Goal: Information Seeking & Learning: Learn about a topic

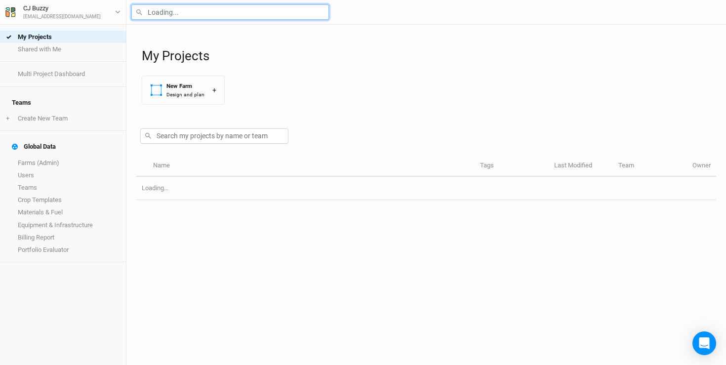
click at [237, 8] on input "text" at bounding box center [229, 11] width 197 height 15
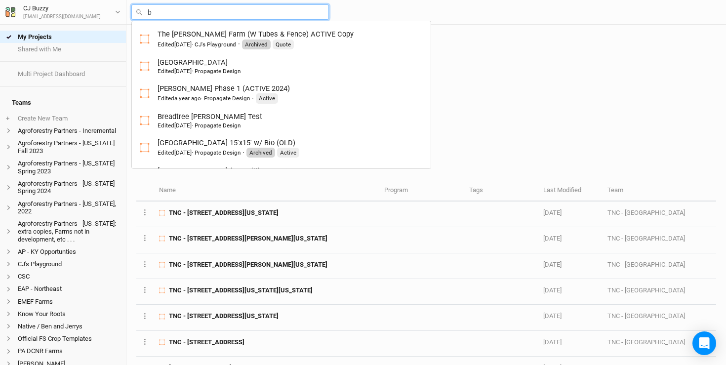
type input "br"
type input "breadtree [PERSON_NAME] Test"
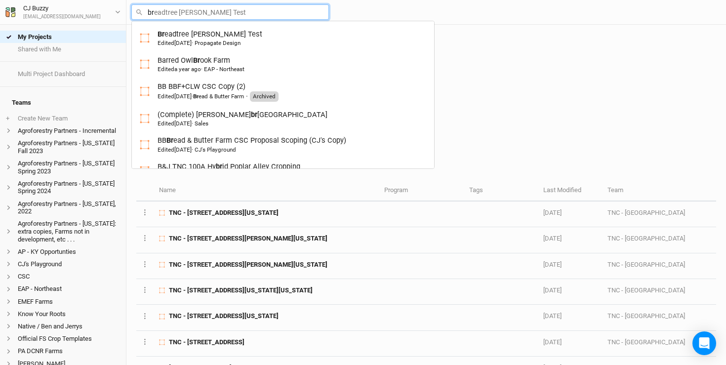
type input "bro"
type input "bron"
type input "[PERSON_NAME]"
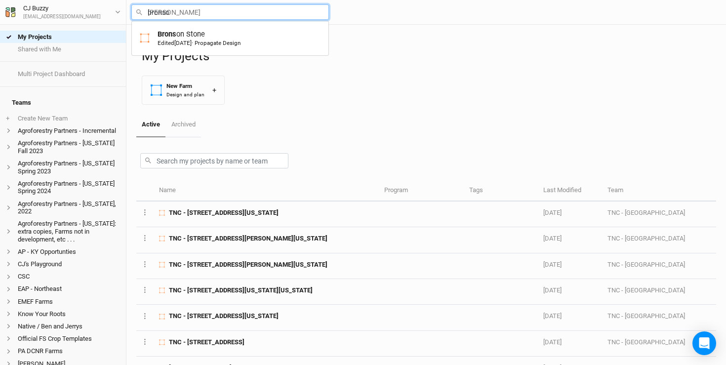
type input "[PERSON_NAME]"
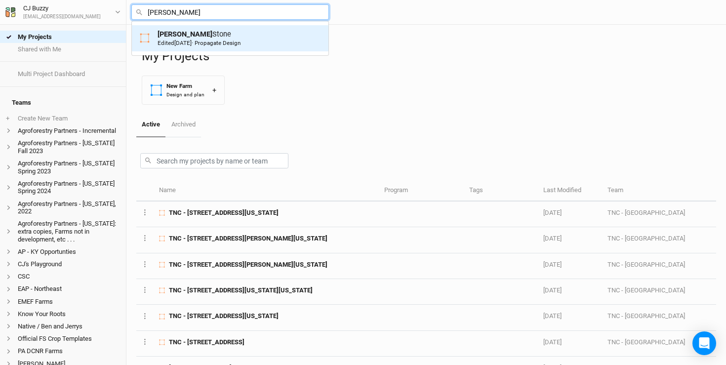
click at [230, 32] on div "[PERSON_NAME] Edited [DATE] · Propagate Design" at bounding box center [198, 38] width 83 height 18
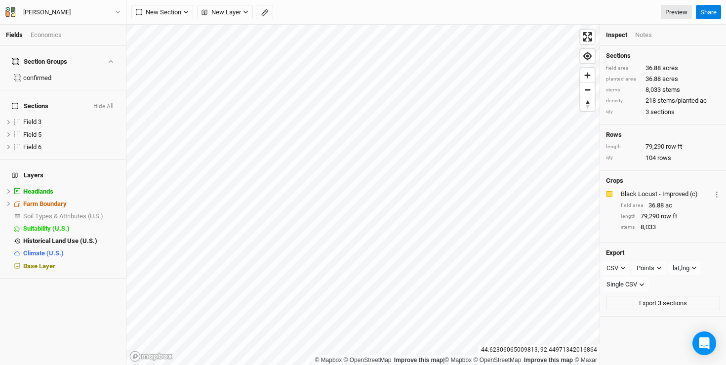
click at [40, 35] on div "Economics" at bounding box center [46, 35] width 31 height 9
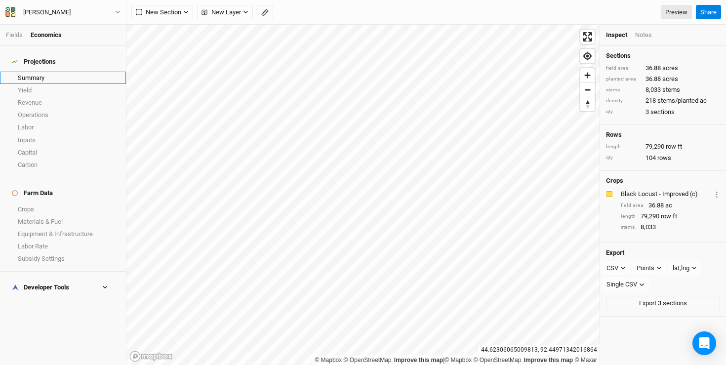
click at [36, 75] on link "Summary" at bounding box center [63, 78] width 126 height 12
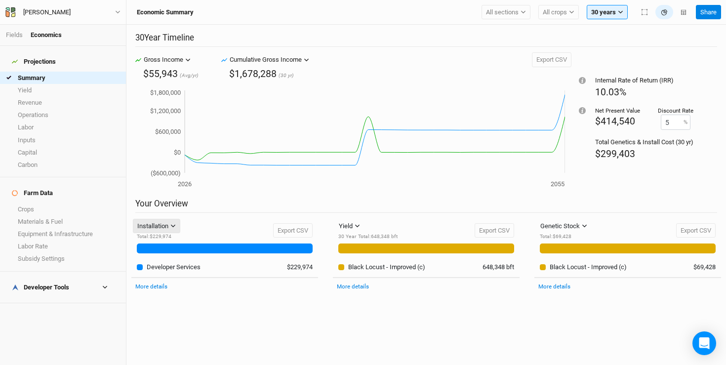
click at [170, 225] on button "Installation" at bounding box center [156, 226] width 47 height 15
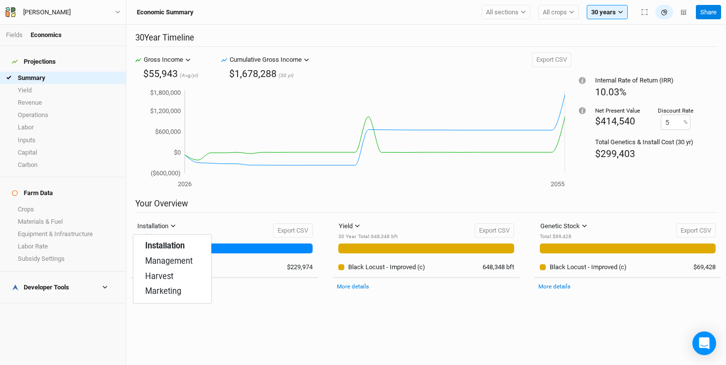
click at [208, 212] on h2 "Your Overview" at bounding box center [426, 205] width 582 height 14
click at [40, 283] on div "Developer Tools" at bounding box center [40, 287] width 57 height 8
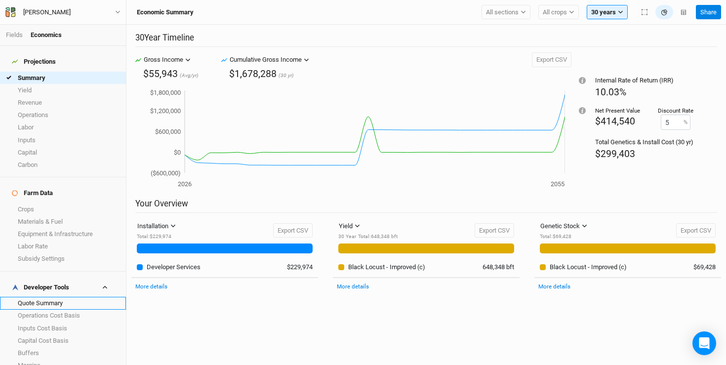
click at [39, 297] on link "Quote Summary" at bounding box center [63, 303] width 126 height 12
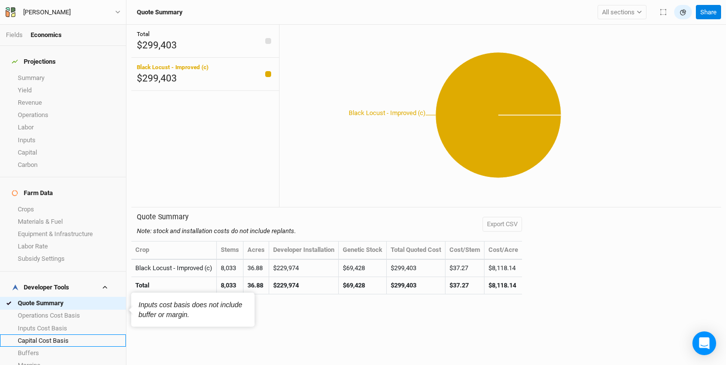
click at [55, 334] on link "Capital Cost Basis" at bounding box center [63, 340] width 126 height 12
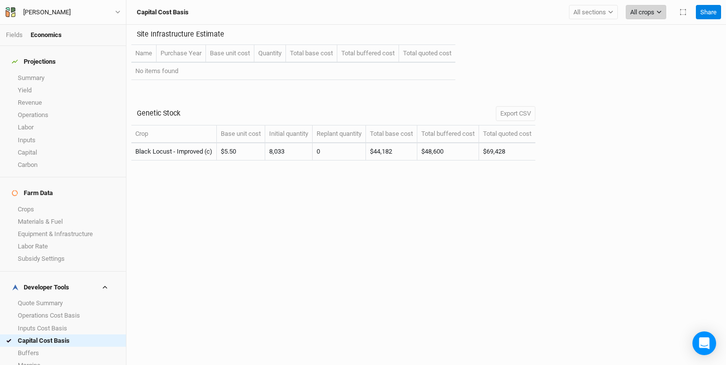
click at [656, 14] on icon "button" at bounding box center [658, 11] width 5 height 5
click at [651, 51] on button "Black Locust - Improved (c)" at bounding box center [672, 46] width 101 height 13
click at [547, 11] on span "All sections" at bounding box center [541, 12] width 33 height 10
click at [486, 76] on div "Site Infrastructure Estimate Name Purchase Year Base unit cost Quantity Total b…" at bounding box center [425, 58] width 589 height 66
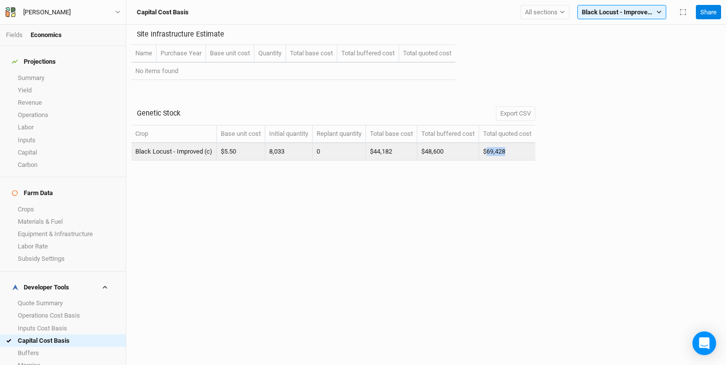
drag, startPoint x: 512, startPoint y: 154, endPoint x: 492, endPoint y: 155, distance: 19.8
click at [492, 155] on td "$69,428" at bounding box center [507, 151] width 56 height 17
copy td "69,428"
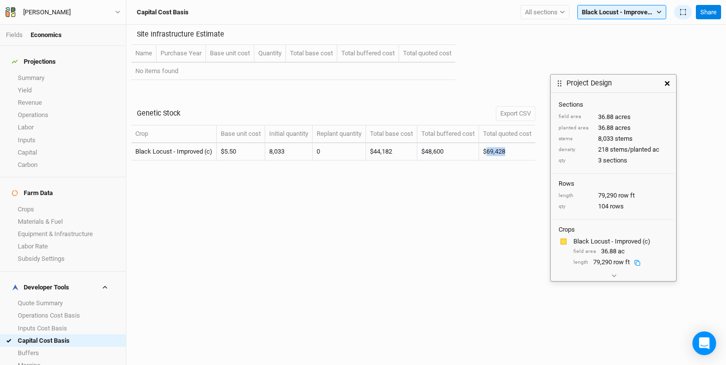
scroll to position [20, 0]
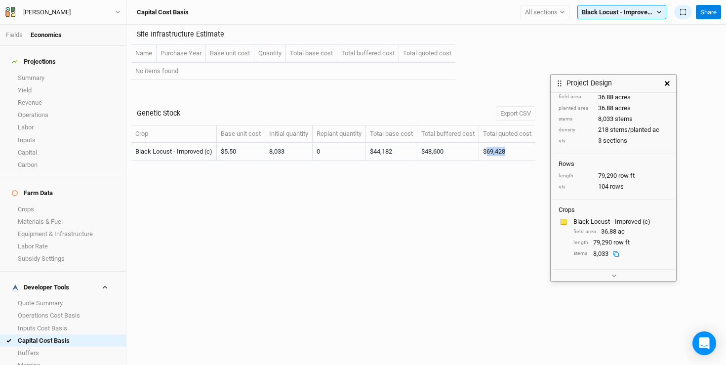
drag, startPoint x: 609, startPoint y: 257, endPoint x: 595, endPoint y: 253, distance: 14.7
click at [595, 253] on div "8,033" at bounding box center [608, 253] width 31 height 9
drag, startPoint x: 592, startPoint y: 253, endPoint x: 607, endPoint y: 253, distance: 15.3
click at [607, 253] on div "stems 8,033" at bounding box center [620, 253] width 95 height 9
click at [512, 223] on div "Site Infrastructure Estimate Name Purchase Year Base unit cost Quantity Total b…" at bounding box center [425, 195] width 599 height 340
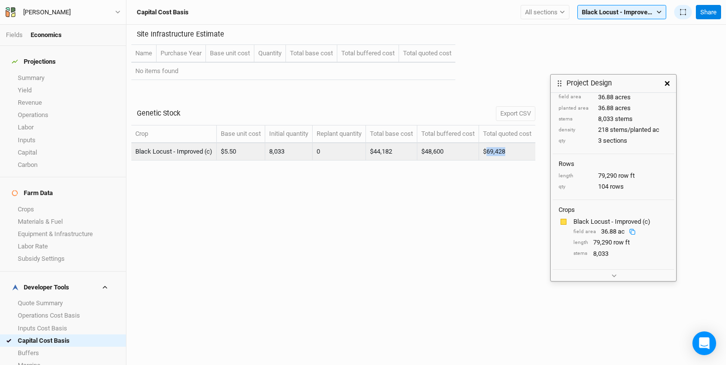
drag, startPoint x: 516, startPoint y: 151, endPoint x: 491, endPoint y: 151, distance: 25.2
click at [491, 151] on td "$69,428" at bounding box center [507, 151] width 56 height 17
copy td "69,428"
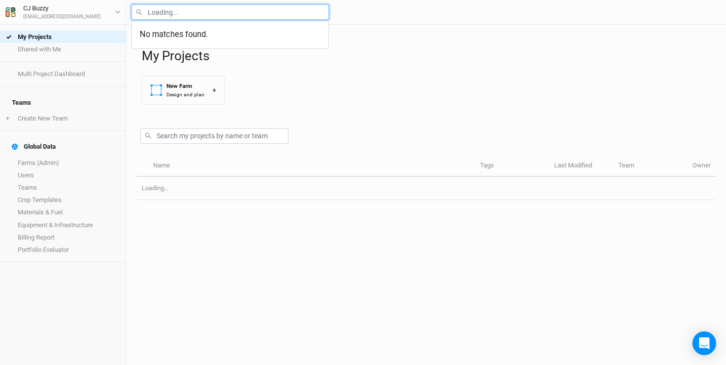
click at [161, 7] on input "text" at bounding box center [229, 11] width 197 height 15
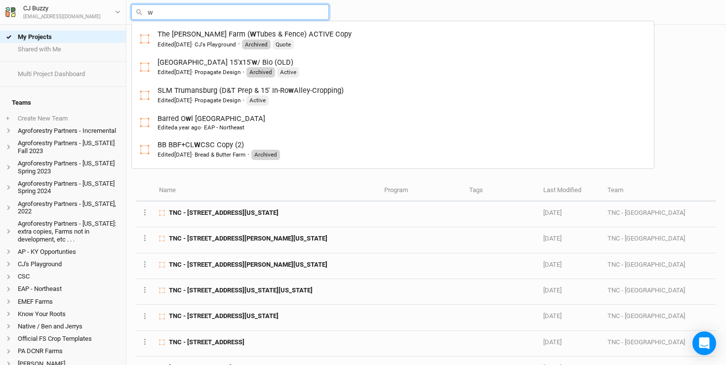
type input "wa"
type input "wally Farm V2"
type input "war"
type input "warehime-Steve Yelland V2"
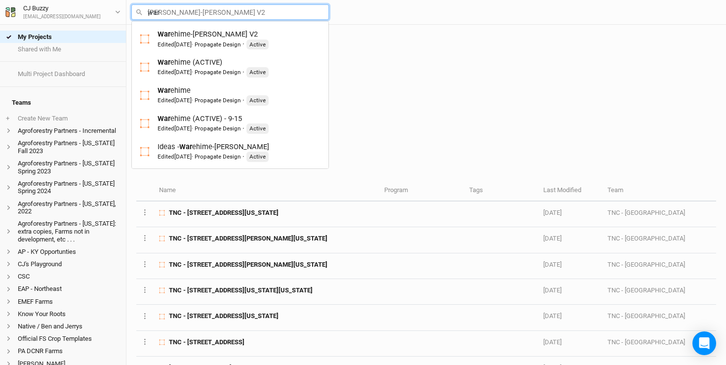
type input "ware"
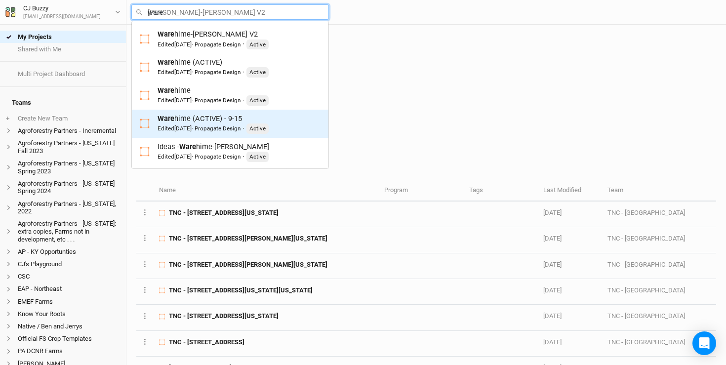
click at [211, 127] on div "Edited 15 days ago · Propagate Design" at bounding box center [198, 128] width 83 height 8
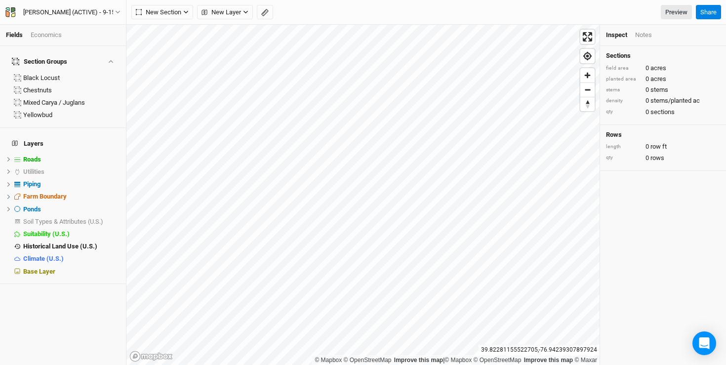
click at [51, 35] on div "Economics" at bounding box center [46, 35] width 31 height 9
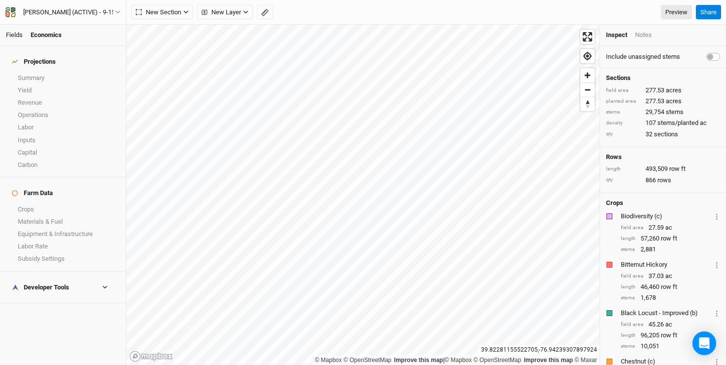
click at [18, 35] on link "Fields" at bounding box center [14, 34] width 17 height 7
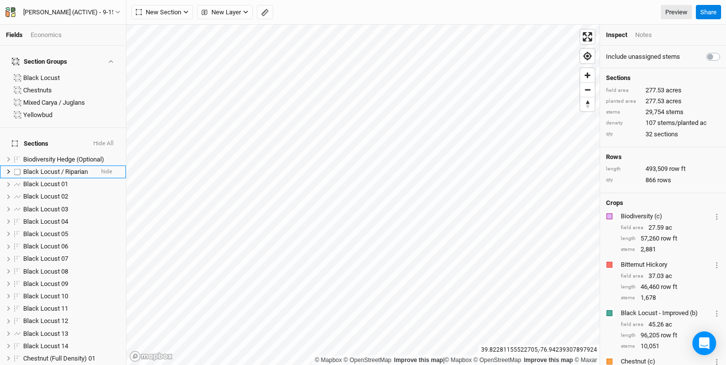
scroll to position [380, 0]
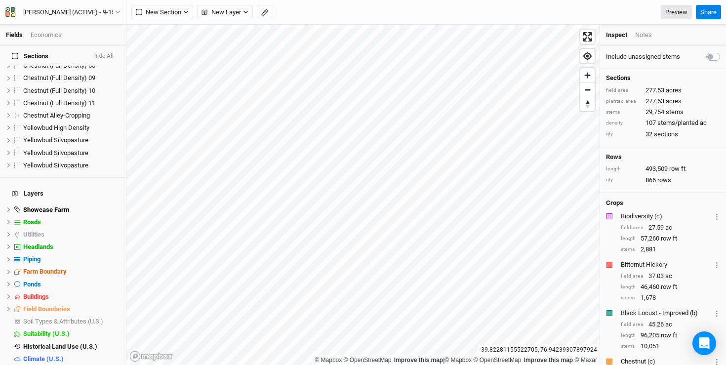
click at [49, 37] on div "Economics" at bounding box center [46, 35] width 31 height 9
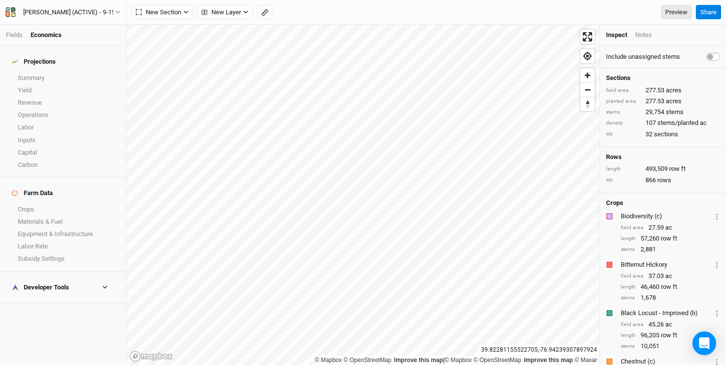
scroll to position [0, 0]
click at [44, 283] on div "Developer Tools" at bounding box center [40, 287] width 57 height 8
click at [36, 359] on link "Margins" at bounding box center [63, 365] width 126 height 12
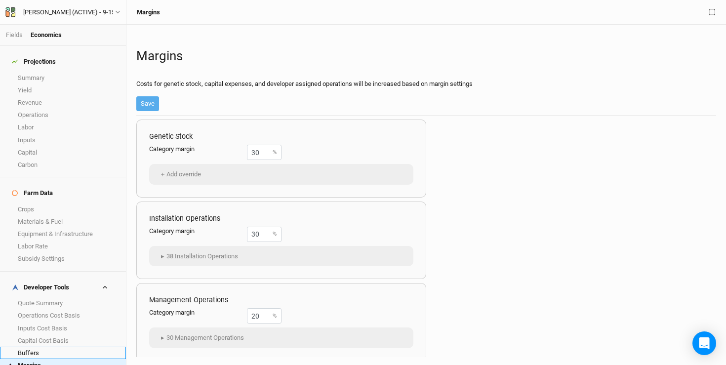
click at [39, 347] on link "Buffers" at bounding box center [63, 353] width 126 height 12
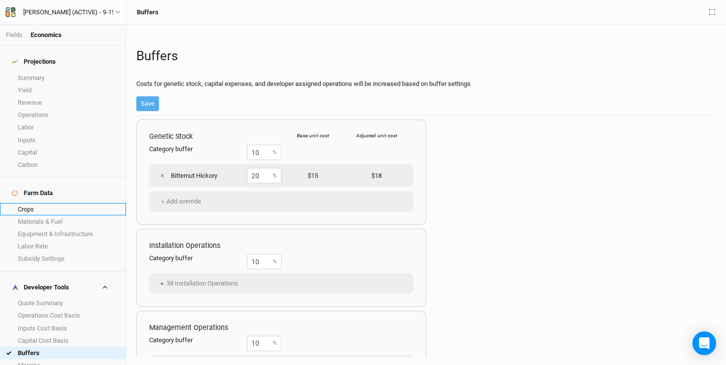
click at [59, 203] on link "Crops" at bounding box center [63, 209] width 126 height 12
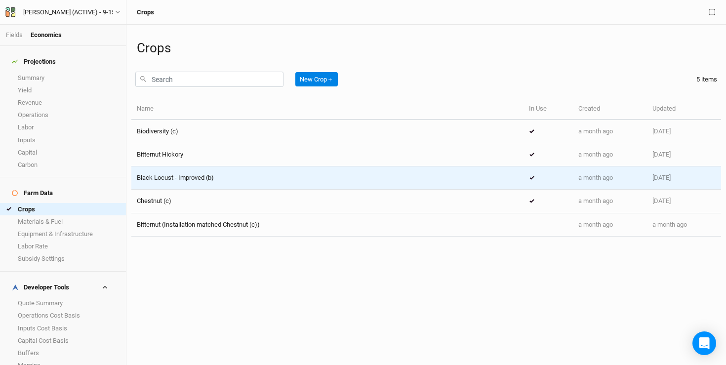
click at [194, 179] on span "Black Locust - Improved (b)" at bounding box center [175, 177] width 77 height 7
